Goal: Transaction & Acquisition: Obtain resource

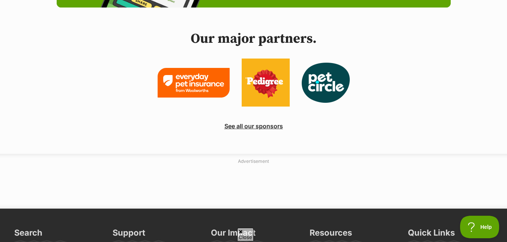
scroll to position [2027, 0]
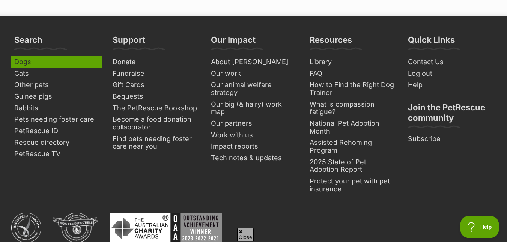
click at [26, 56] on link "Dogs" at bounding box center [56, 62] width 91 height 12
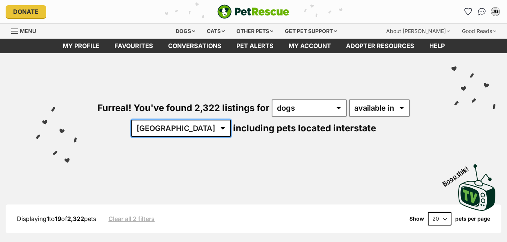
drag, startPoint x: 200, startPoint y: 125, endPoint x: 189, endPoint y: 124, distance: 10.9
click at [197, 124] on select "Australia ACT NSW NT QLD SA TAS VIC WA" at bounding box center [180, 128] width 99 height 17
select select "QLD"
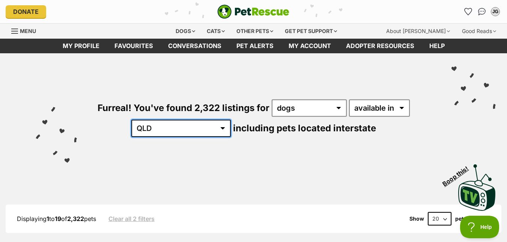
click at [155, 120] on select "Australia ACT NSW NT QLD SA TAS VIC WA" at bounding box center [180, 128] width 99 height 17
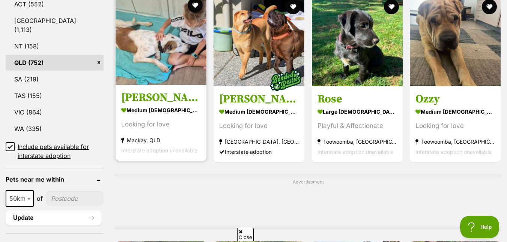
scroll to position [488, 0]
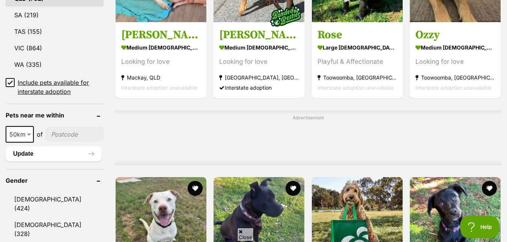
drag, startPoint x: 21, startPoint y: 123, endPoint x: 27, endPoint y: 122, distance: 5.3
click at [23, 129] on span "50km" at bounding box center [19, 134] width 27 height 11
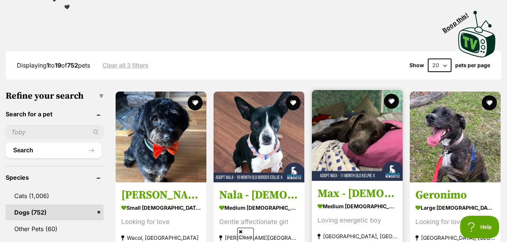
scroll to position [150, 0]
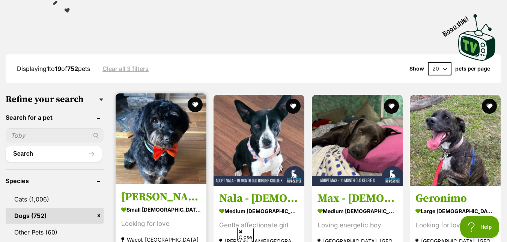
click at [159, 138] on article "Ollie small male Dog Looking for love Wacol, QLD Interstate adoption unavailable" at bounding box center [161, 177] width 92 height 169
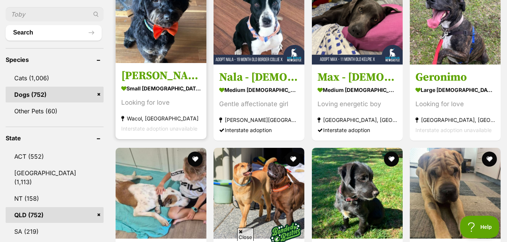
scroll to position [267, 0]
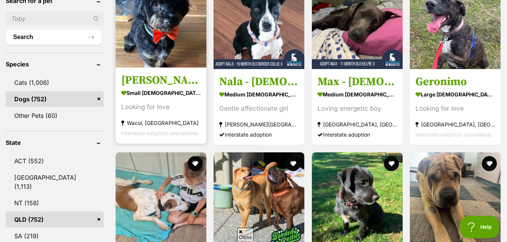
click at [170, 28] on img at bounding box center [161, 22] width 91 height 91
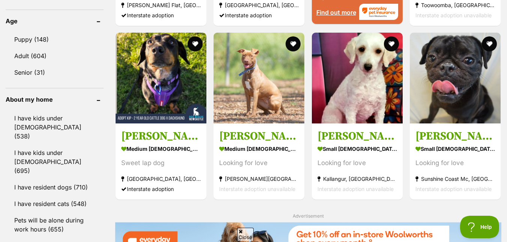
scroll to position [755, 0]
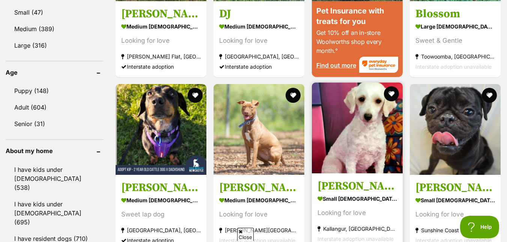
click at [356, 133] on img at bounding box center [357, 128] width 91 height 91
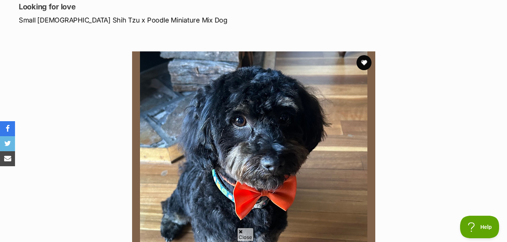
scroll to position [75, 0]
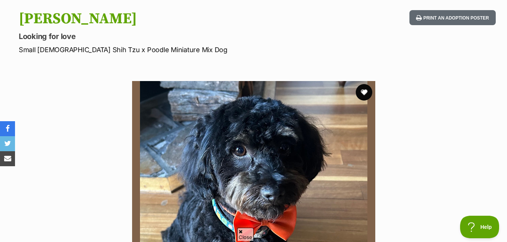
click at [363, 91] on button "favourite" at bounding box center [364, 92] width 17 height 17
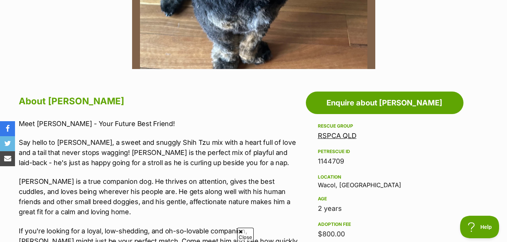
scroll to position [338, 0]
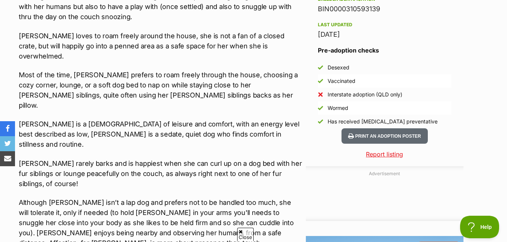
scroll to position [638, 0]
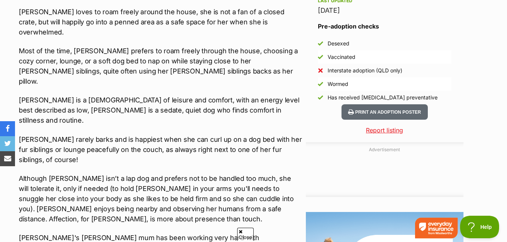
drag, startPoint x: 270, startPoint y: 66, endPoint x: 278, endPoint y: 66, distance: 7.9
drag, startPoint x: 278, startPoint y: 66, endPoint x: 239, endPoint y: 72, distance: 39.4
click at [239, 95] on p "[PERSON_NAME] is a [DEMOGRAPHIC_DATA] of leisure and comfort, with an energy le…" at bounding box center [160, 110] width 283 height 30
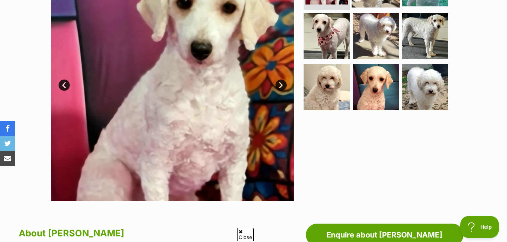
scroll to position [38, 0]
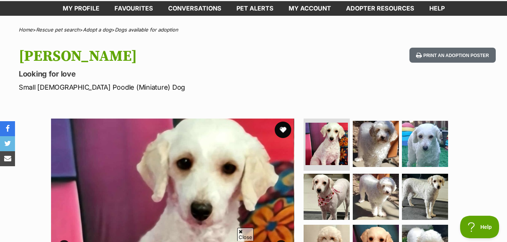
click at [286, 128] on button "favourite" at bounding box center [283, 130] width 17 height 17
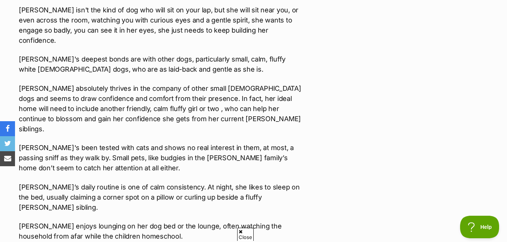
scroll to position [1051, 0]
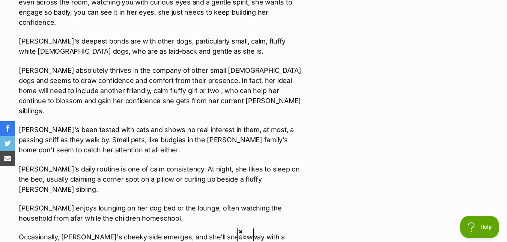
drag, startPoint x: 78, startPoint y: 166, endPoint x: 426, endPoint y: 159, distance: 348.1
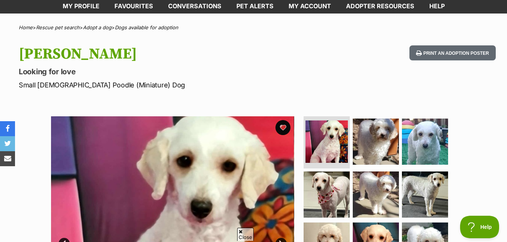
scroll to position [38, 0]
